Goal: Information Seeking & Learning: Learn about a topic

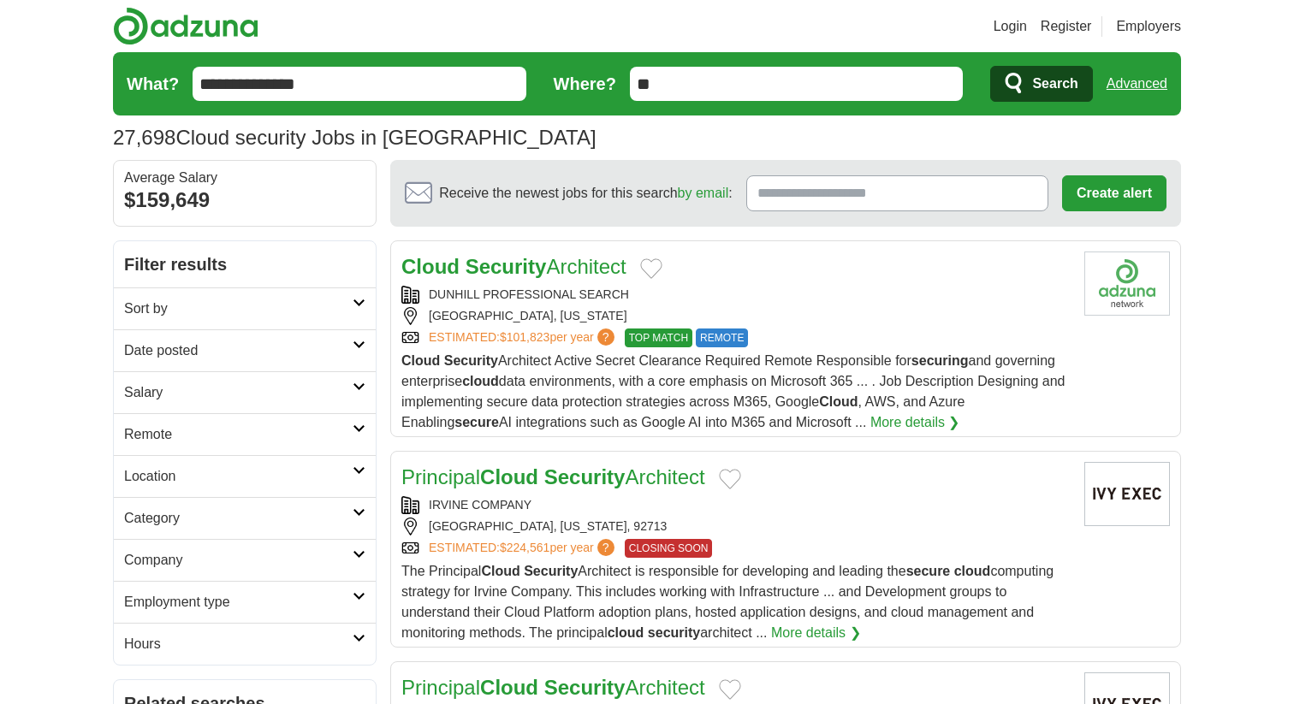
click at [157, 431] on h2 "Remote" at bounding box center [238, 434] width 228 height 21
click at [169, 475] on link "Remote jobs" at bounding box center [162, 475] width 77 height 15
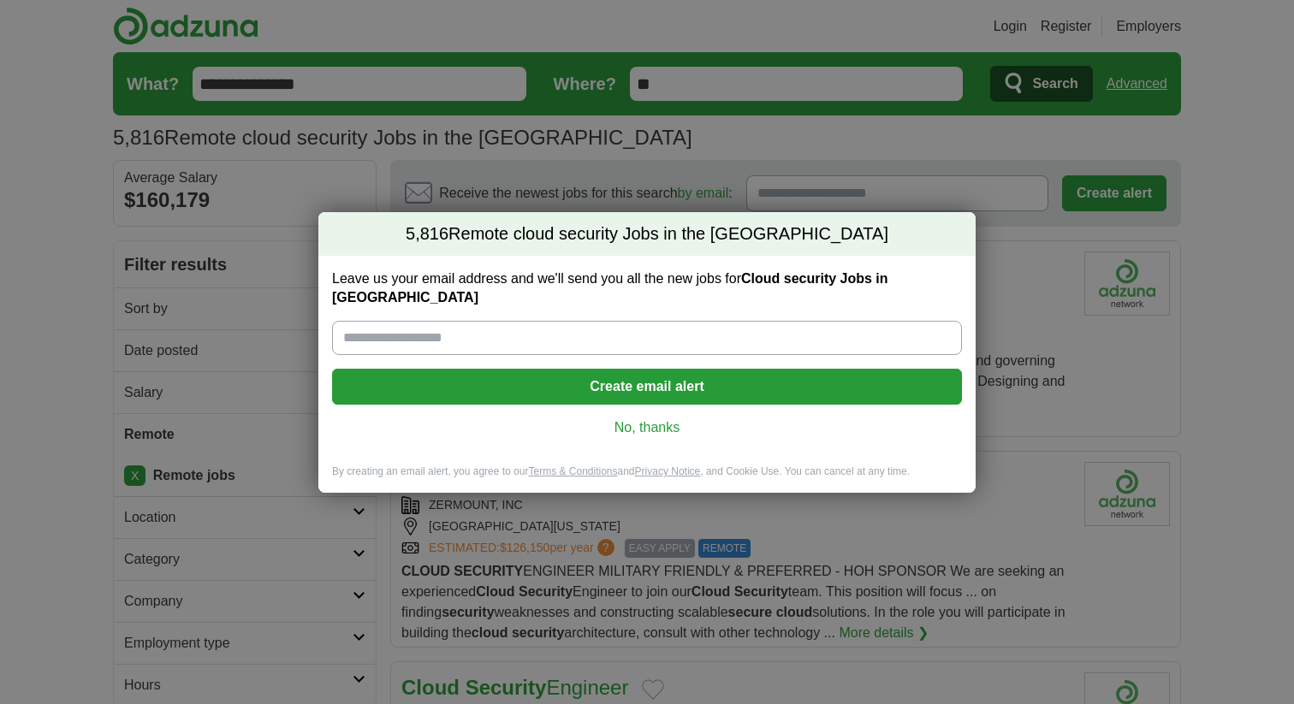
click at [634, 422] on link "No, thanks" at bounding box center [647, 427] width 602 height 19
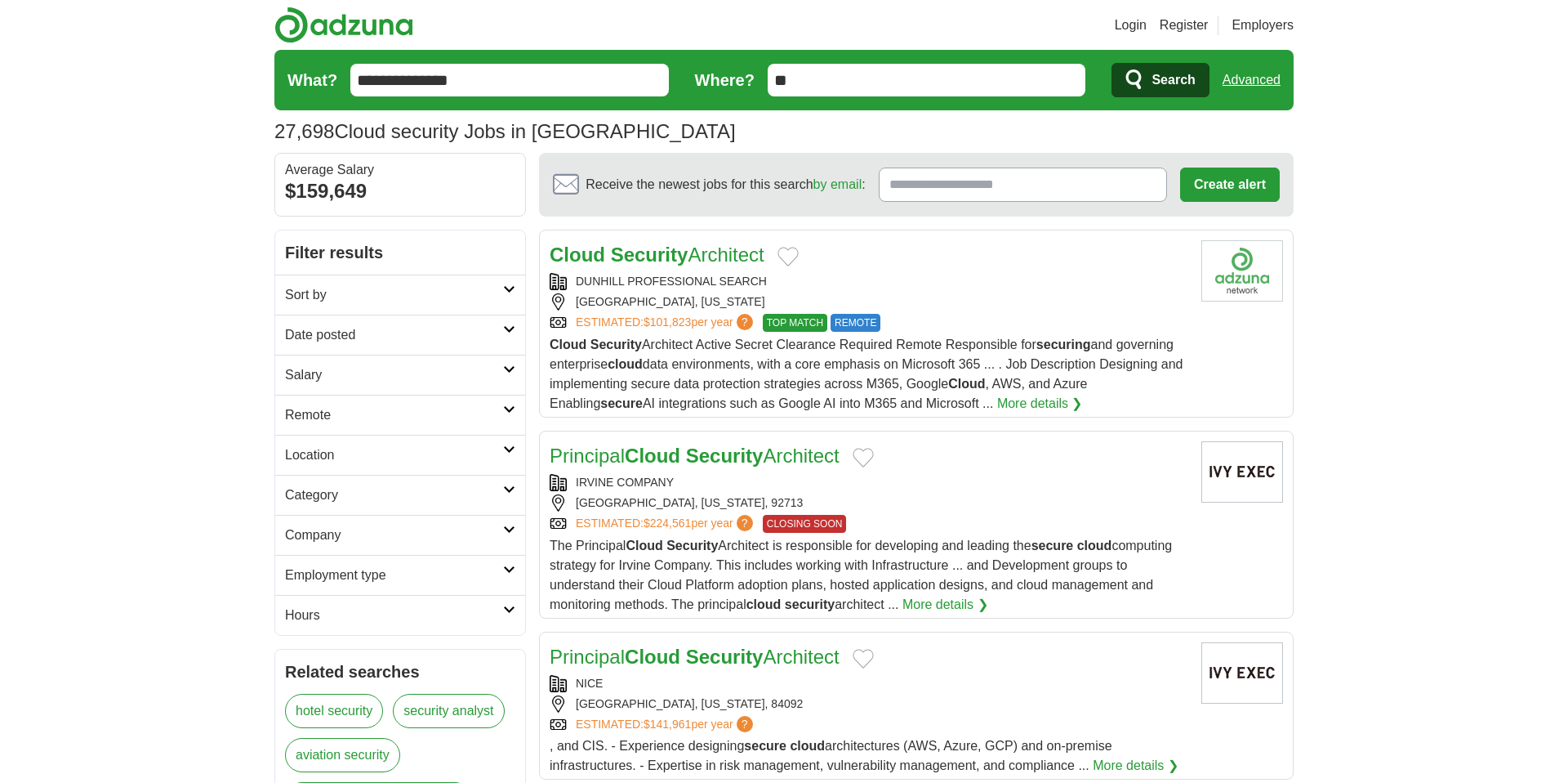
click at [344, 412] on h2 "Remote" at bounding box center [394, 414] width 218 height 20
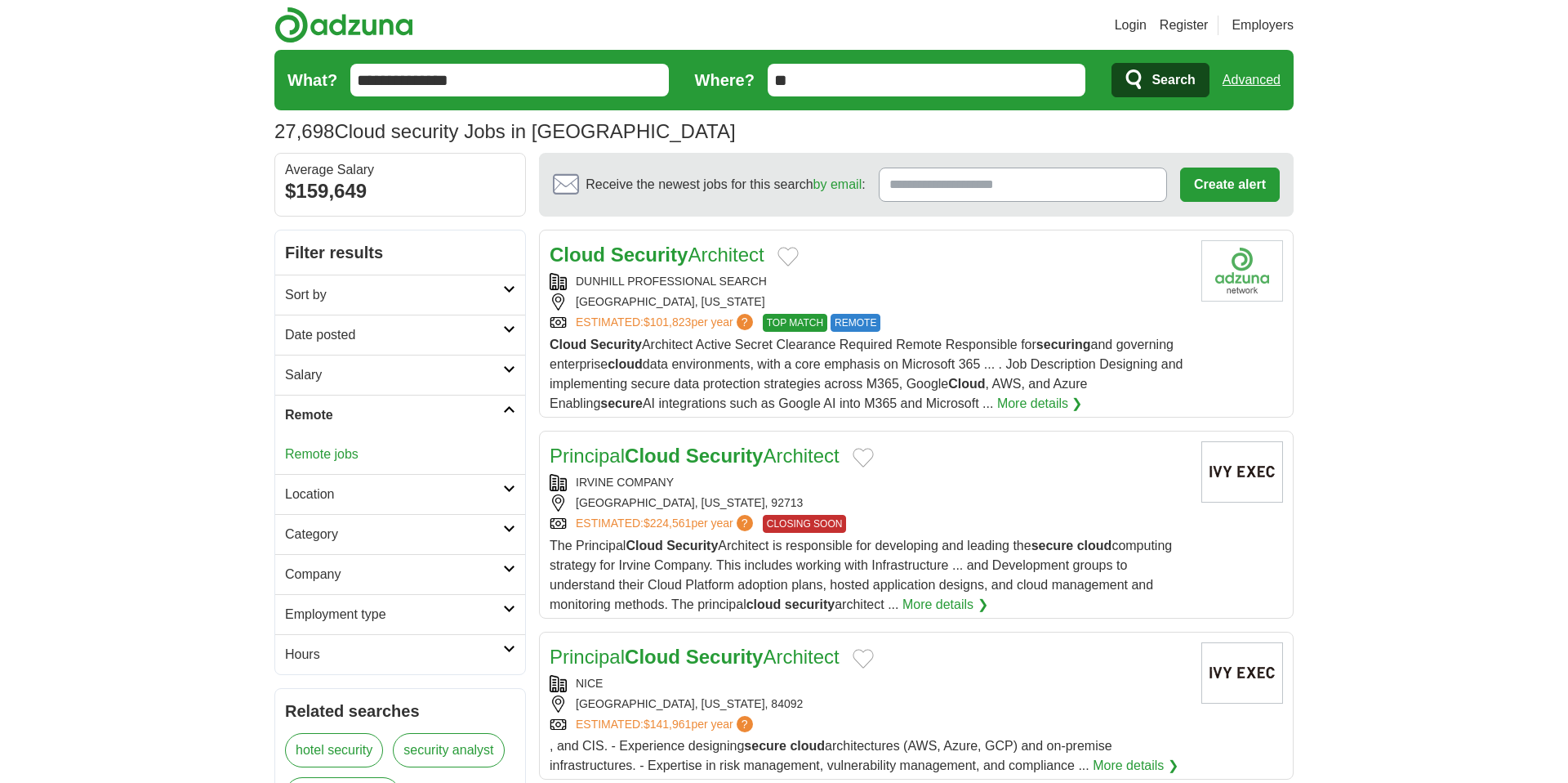
click at [328, 455] on link "Remote jobs" at bounding box center [322, 454] width 73 height 14
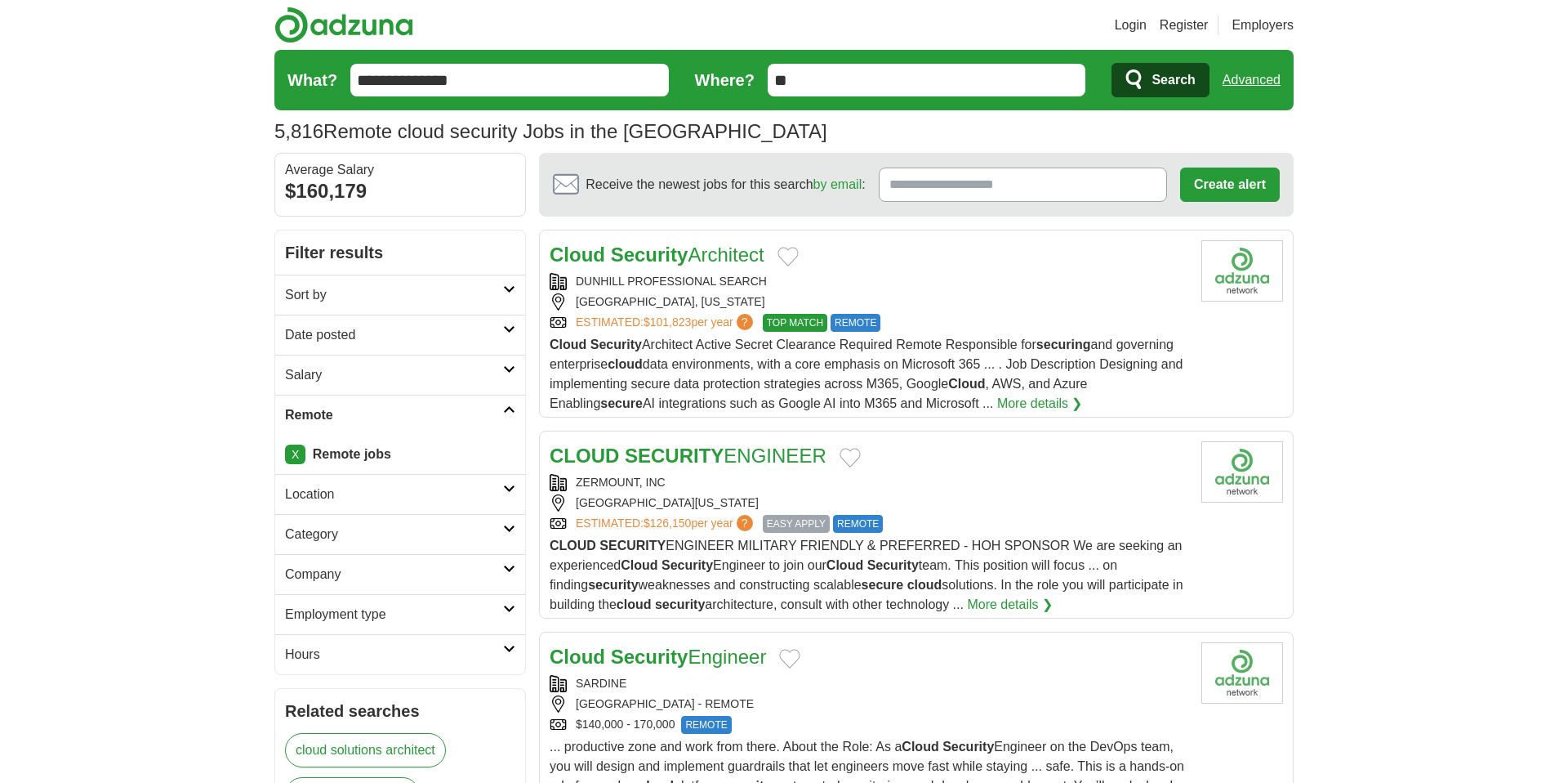
click at [330, 331] on h2 "Date posted" at bounding box center [394, 335] width 218 height 20
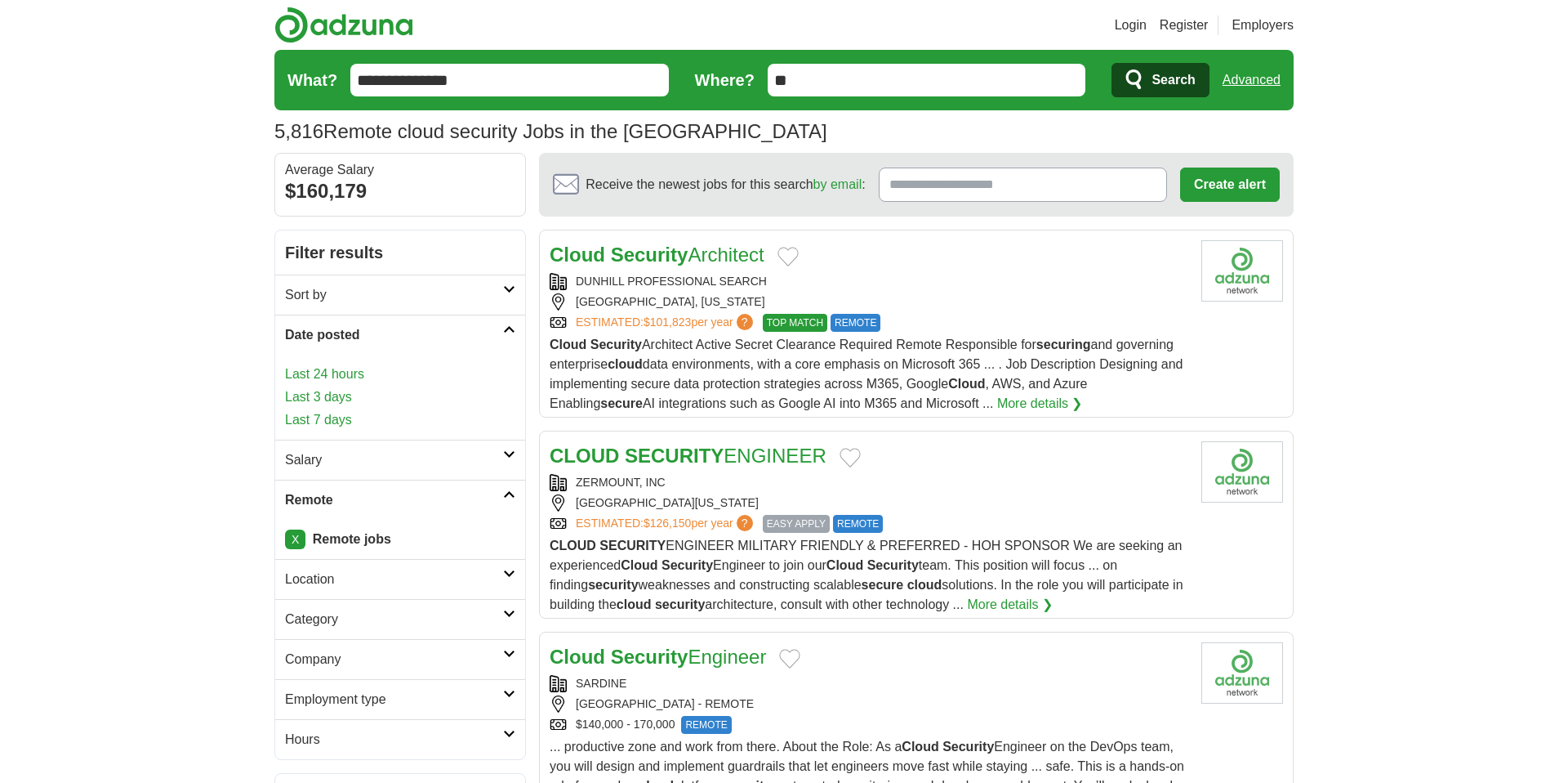
click at [323, 421] on link "Last 7 days" at bounding box center [400, 419] width 230 height 20
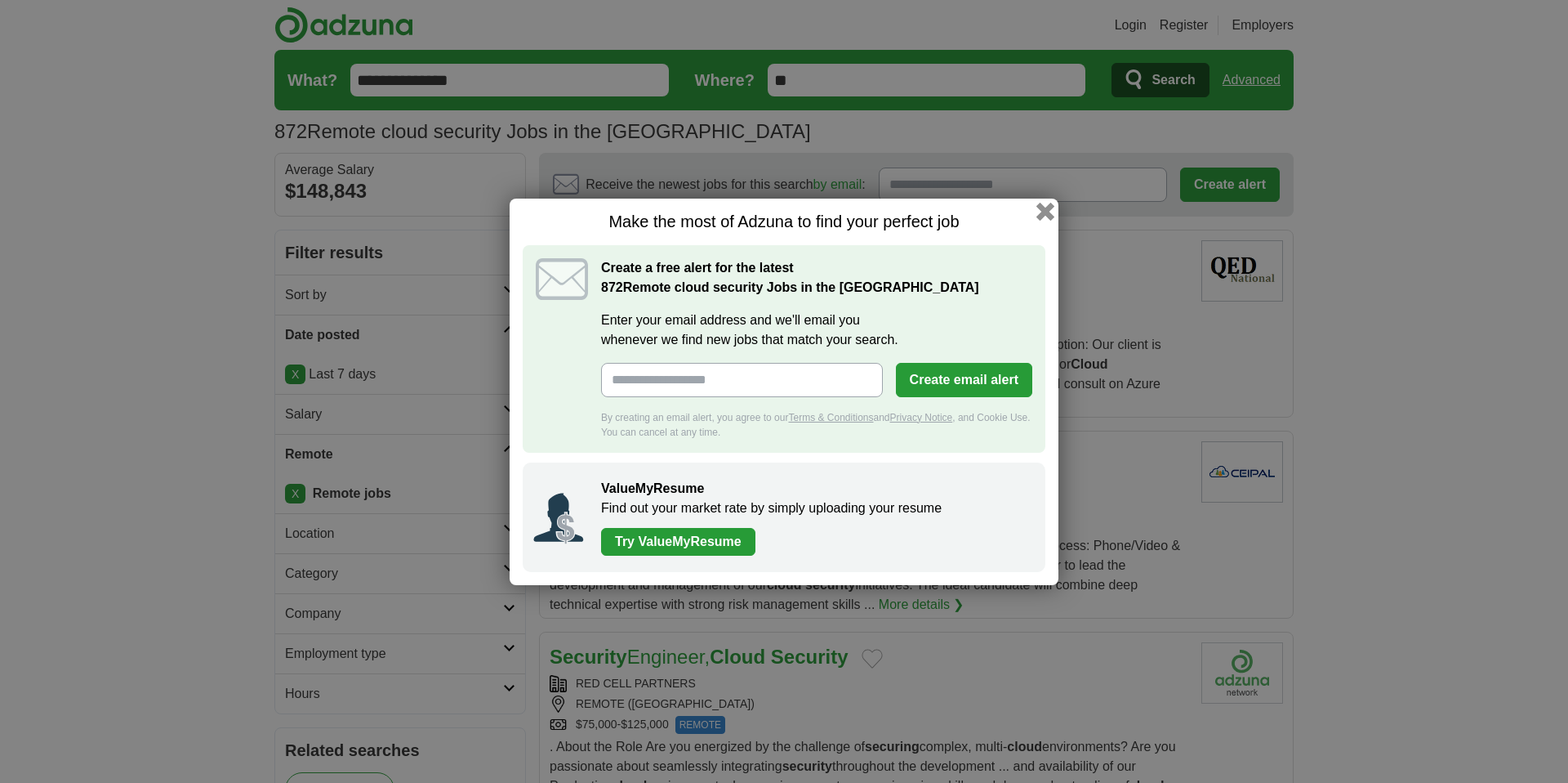
click at [1044, 210] on button "button" at bounding box center [1045, 210] width 18 height 18
